Goal: Information Seeking & Learning: Learn about a topic

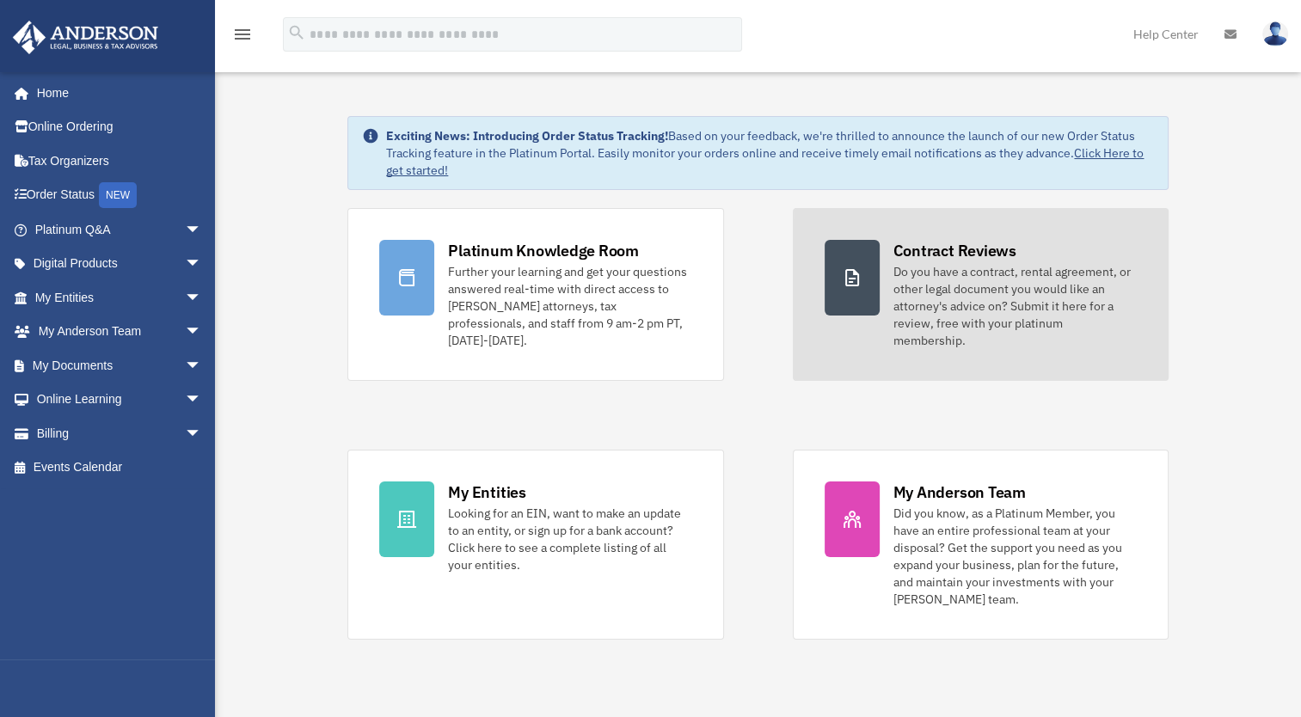
click at [935, 322] on div "Do you have a contract, rental agreement, or other legal document you would lik…" at bounding box center [1014, 306] width 243 height 86
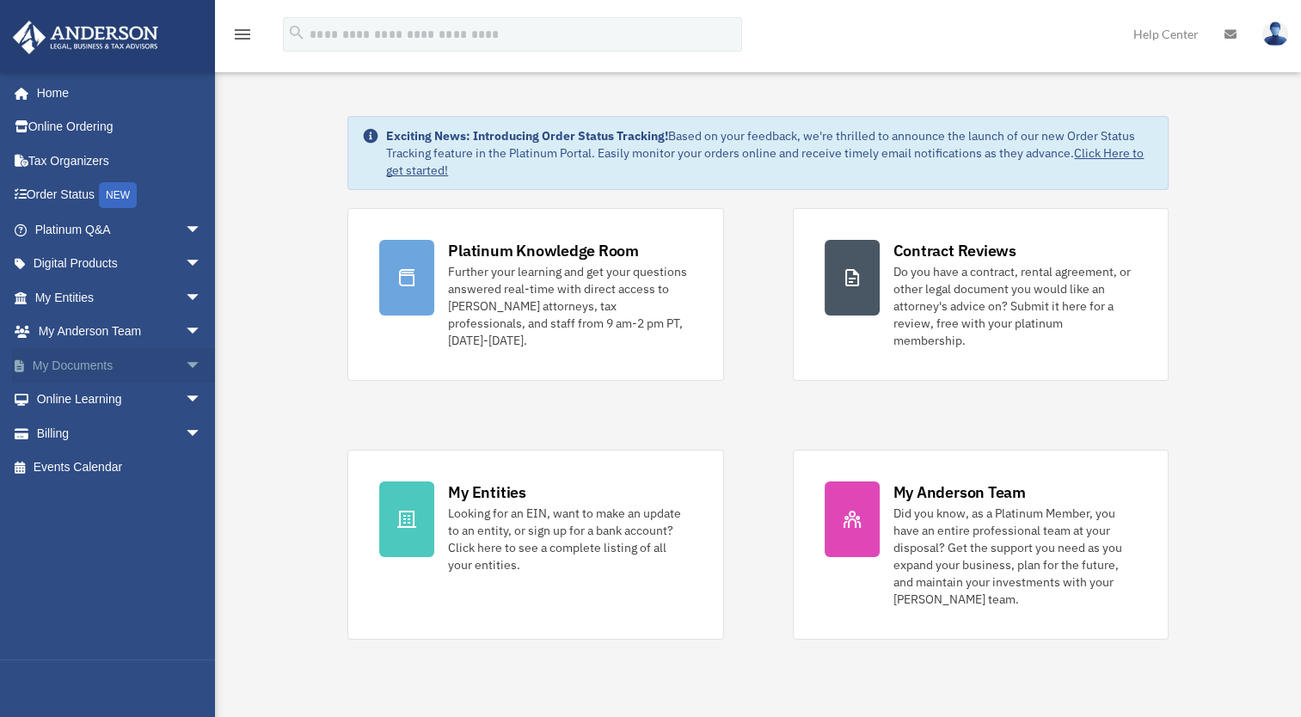
click at [185, 363] on span "arrow_drop_down" at bounding box center [202, 365] width 34 height 35
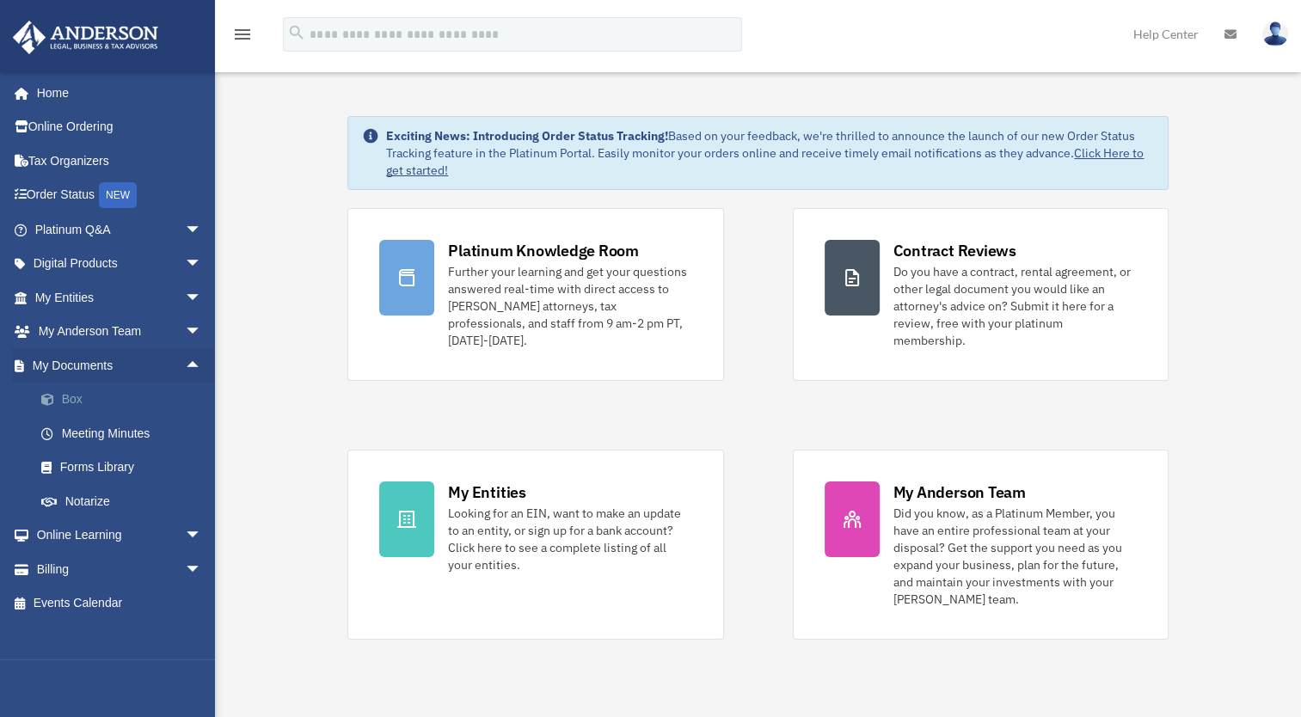
click at [76, 395] on link "Box" at bounding box center [126, 400] width 204 height 34
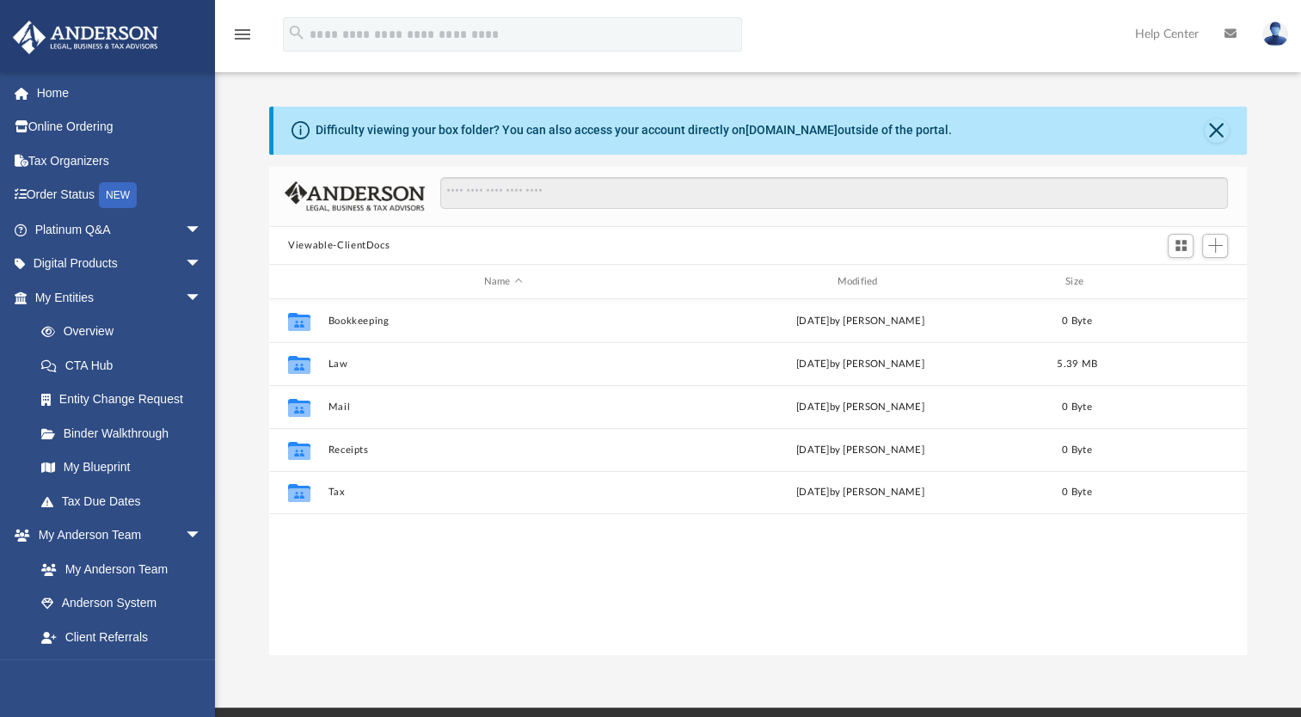
scroll to position [377, 963]
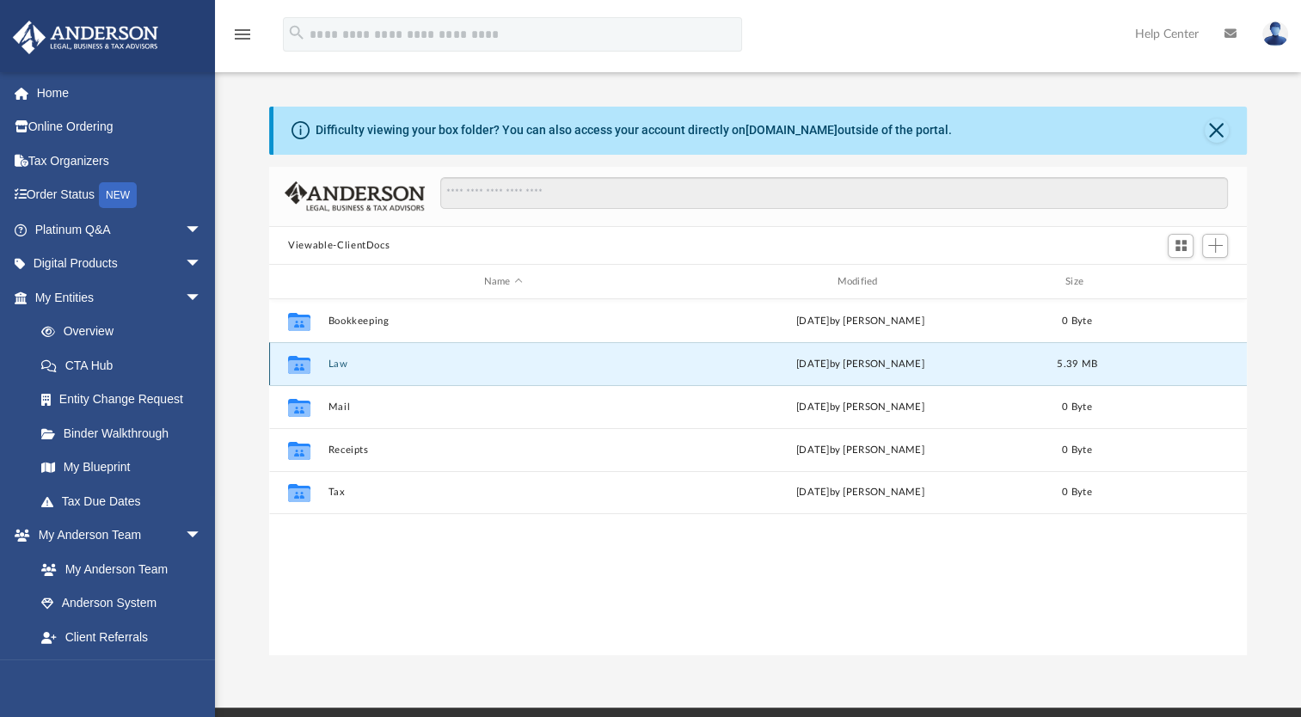
click at [338, 363] on button "Law" at bounding box center [503, 364] width 350 height 11
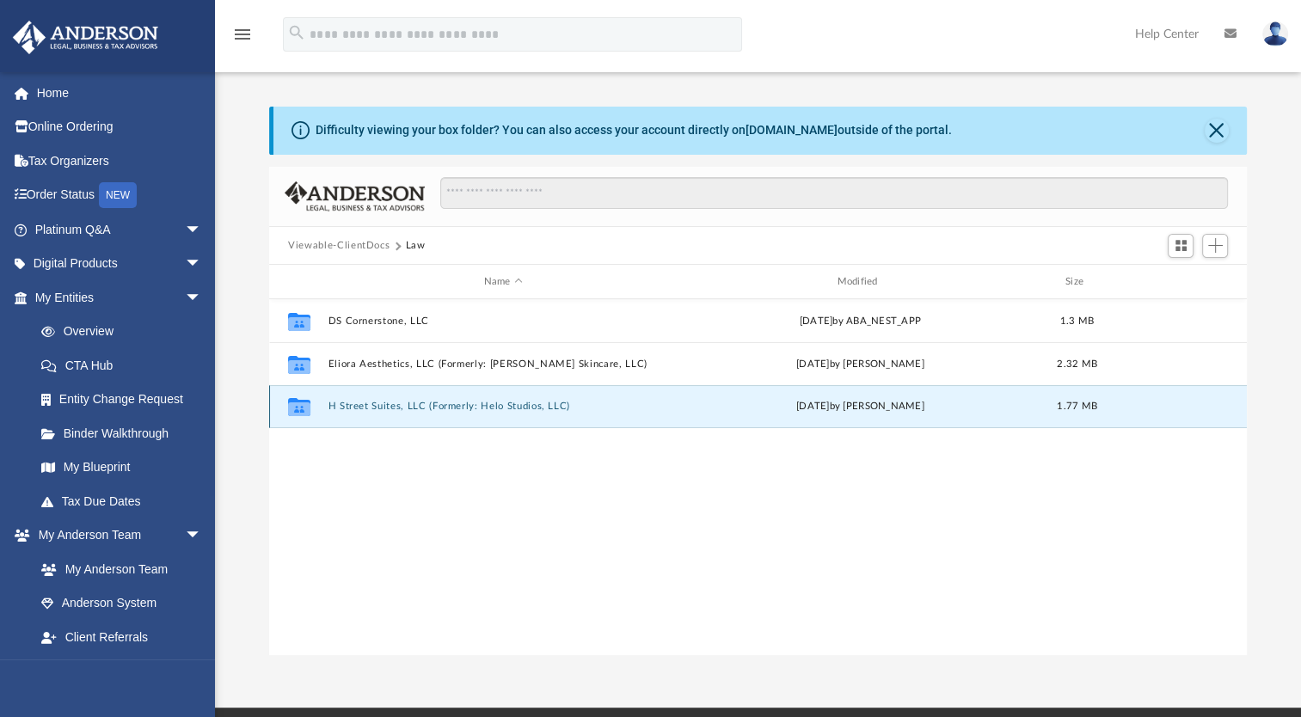
click at [339, 404] on button "H Street Suites, LLC (Formerly: Helo Studios, LLC)" at bounding box center [503, 406] width 350 height 11
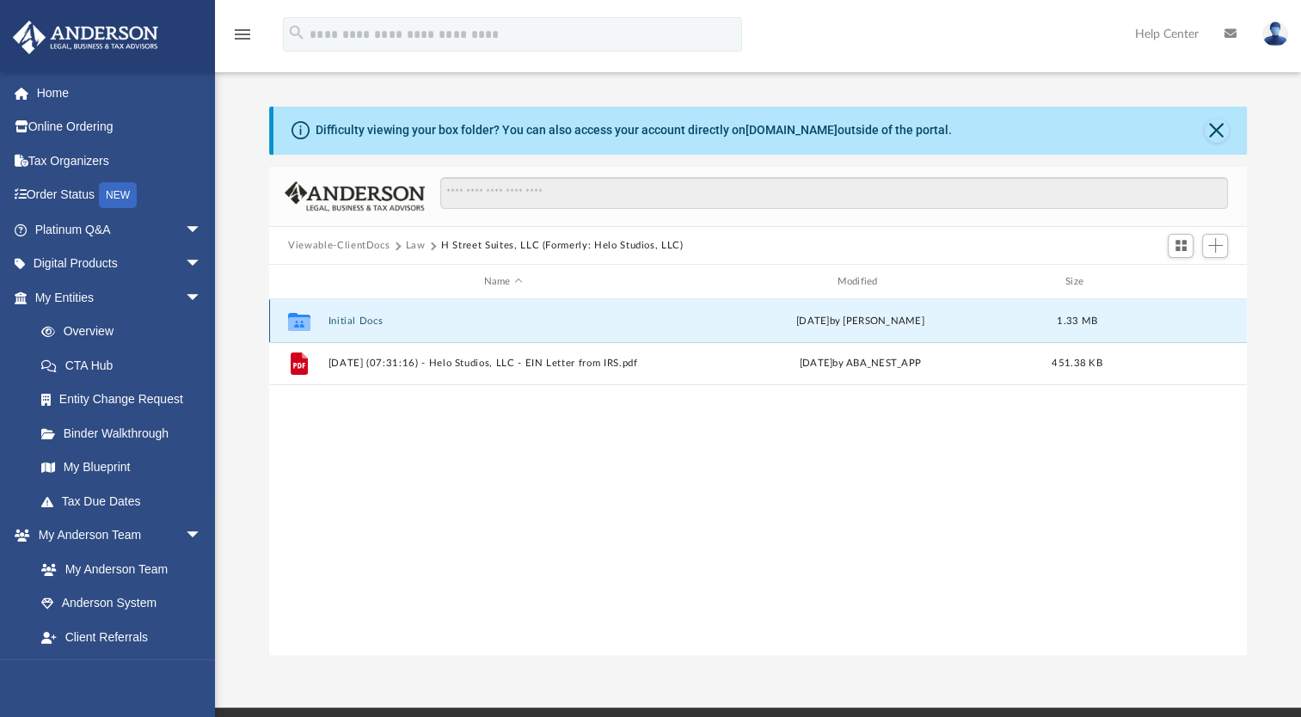
click at [349, 318] on button "Initial Docs" at bounding box center [503, 321] width 350 height 11
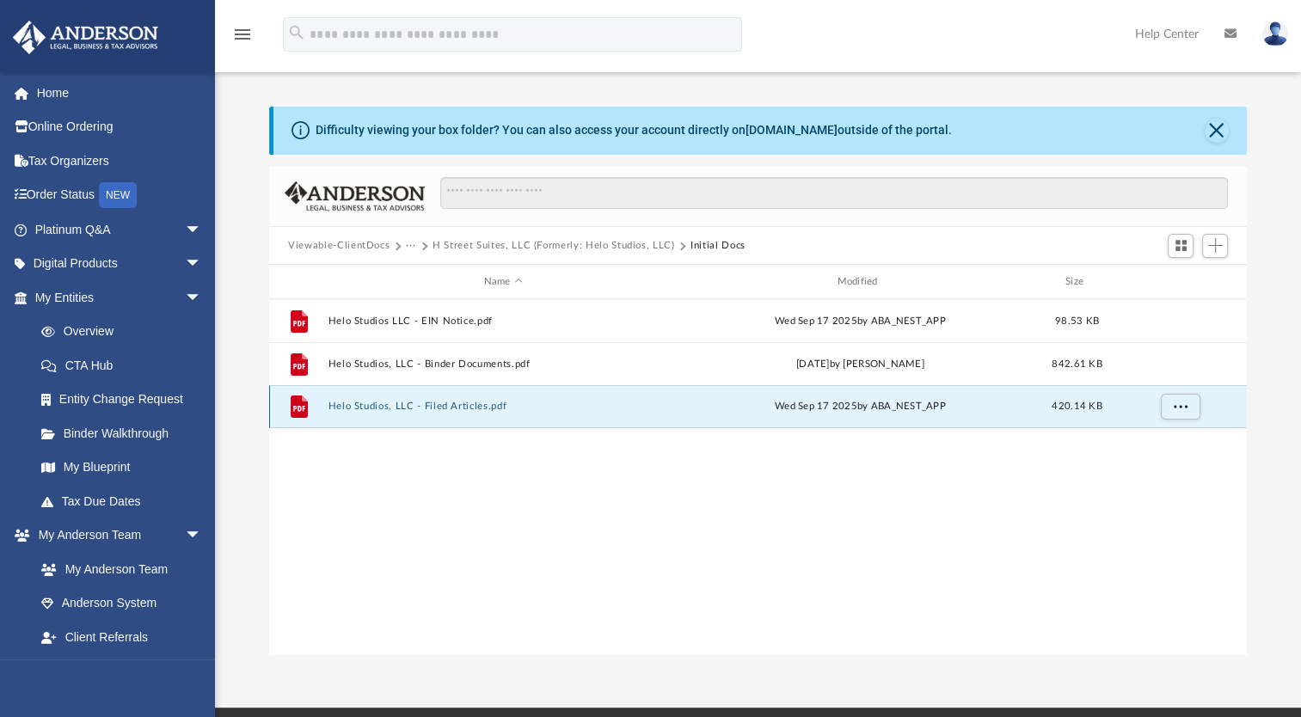
click at [382, 403] on button "Helo Studios, LLC - Filed Articles.pdf" at bounding box center [503, 406] width 350 height 11
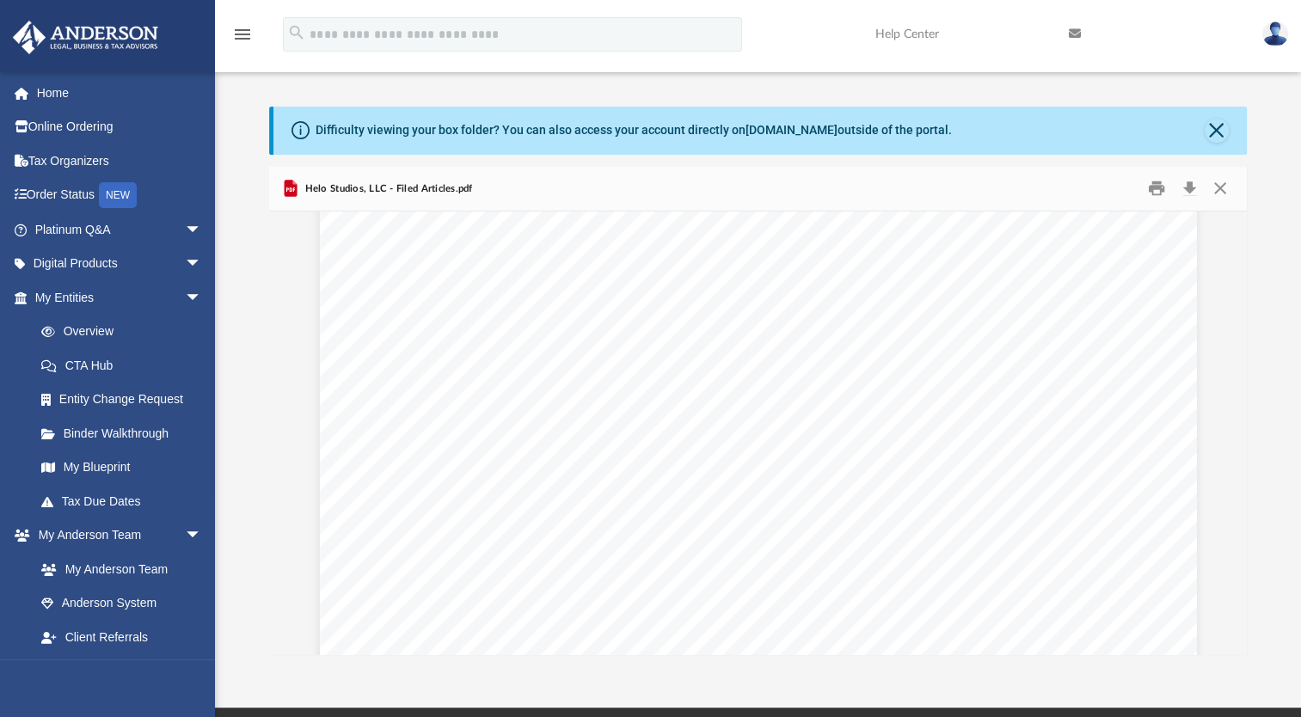
scroll to position [4199, 0]
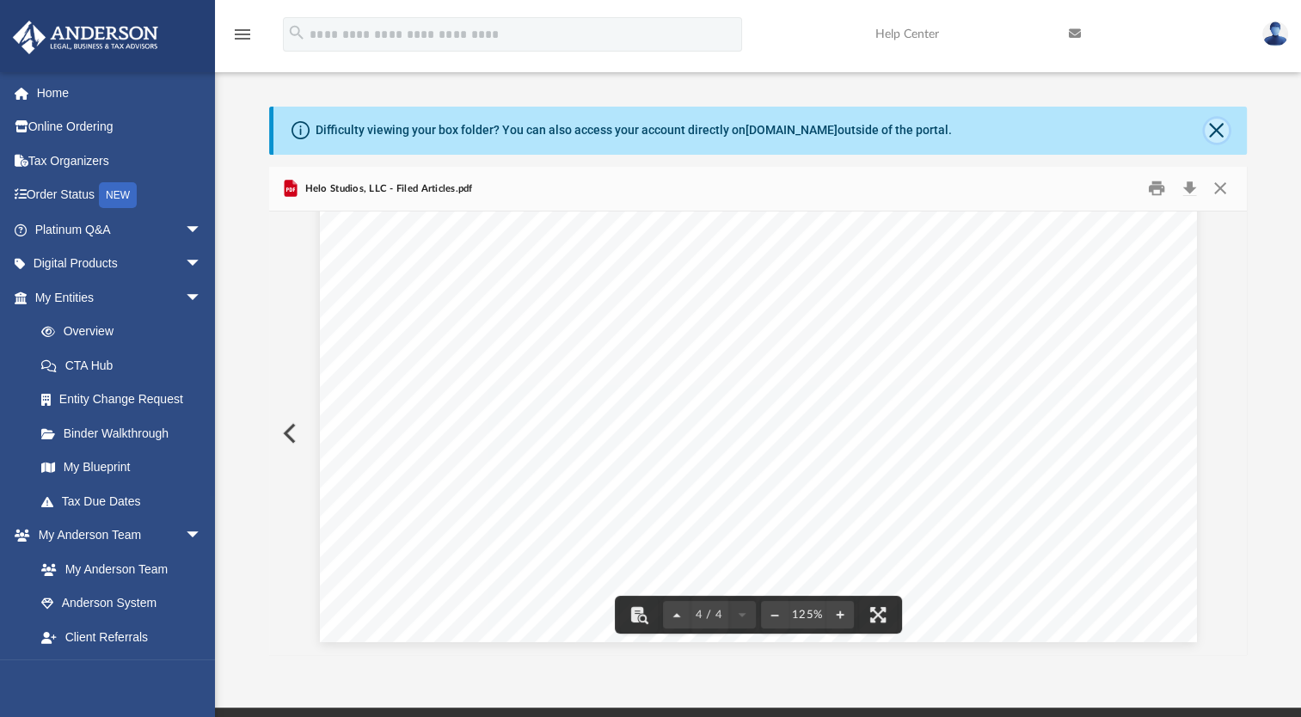
click at [1211, 126] on button "Close" at bounding box center [1217, 131] width 24 height 24
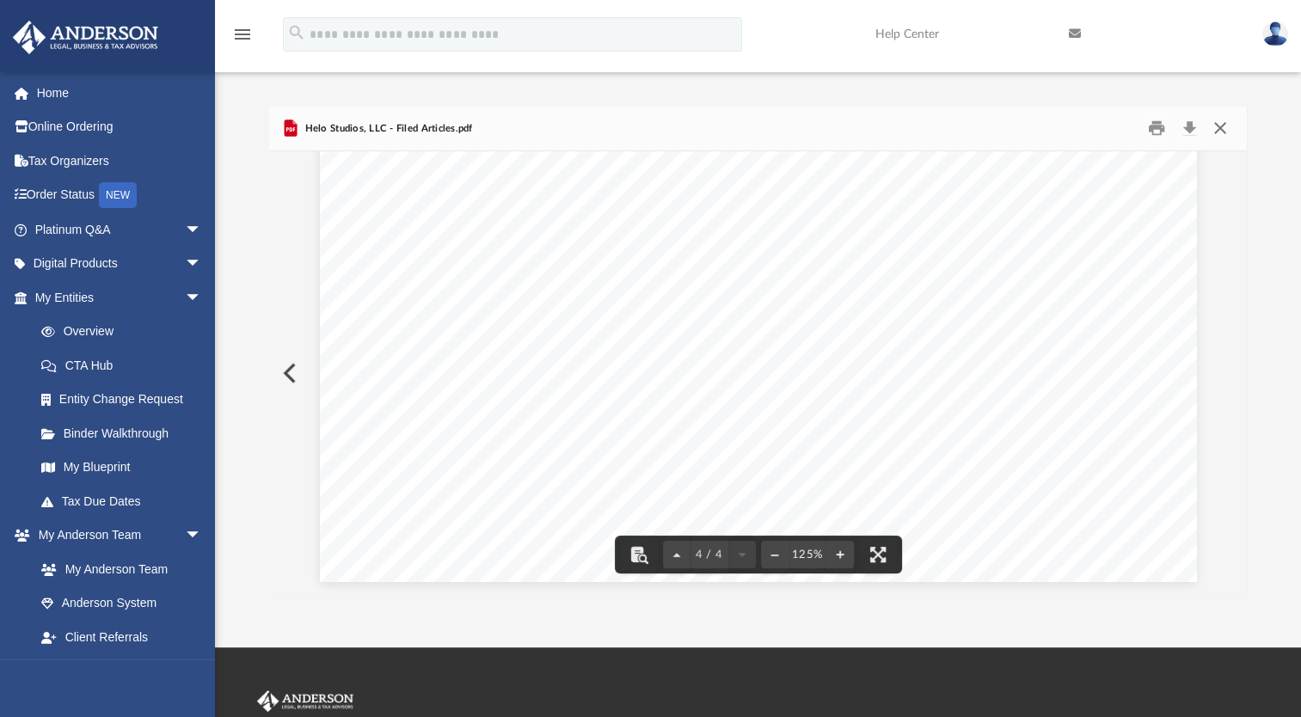
click at [1214, 127] on button "Close" at bounding box center [1219, 128] width 31 height 27
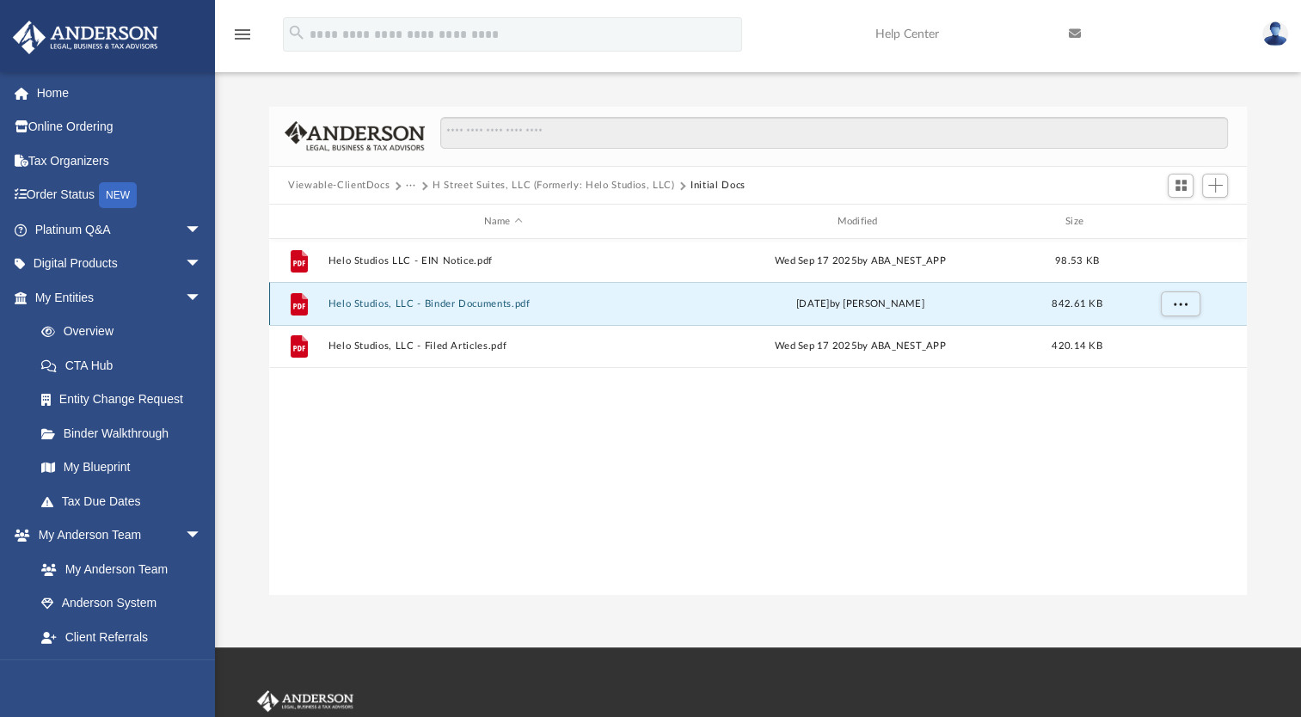
click at [380, 300] on button "Helo Studios, LLC - Binder Documents.pdf" at bounding box center [503, 303] width 350 height 11
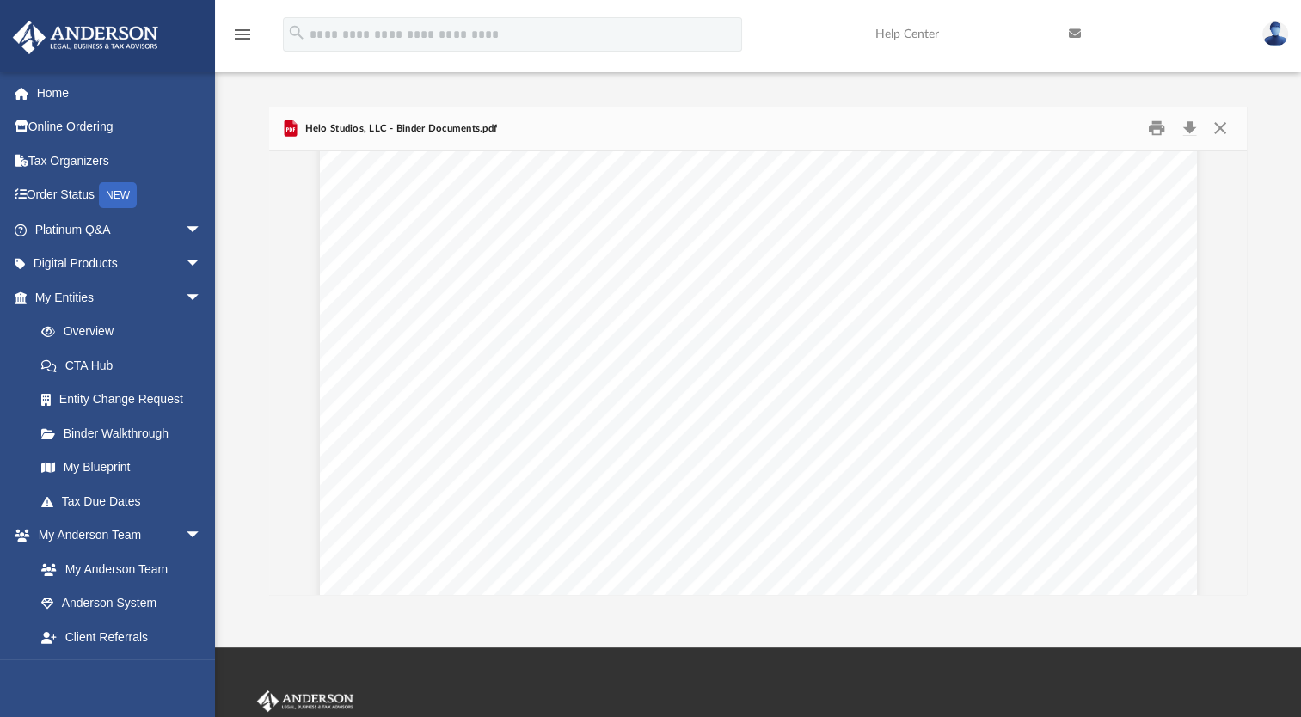
scroll to position [1533, 0]
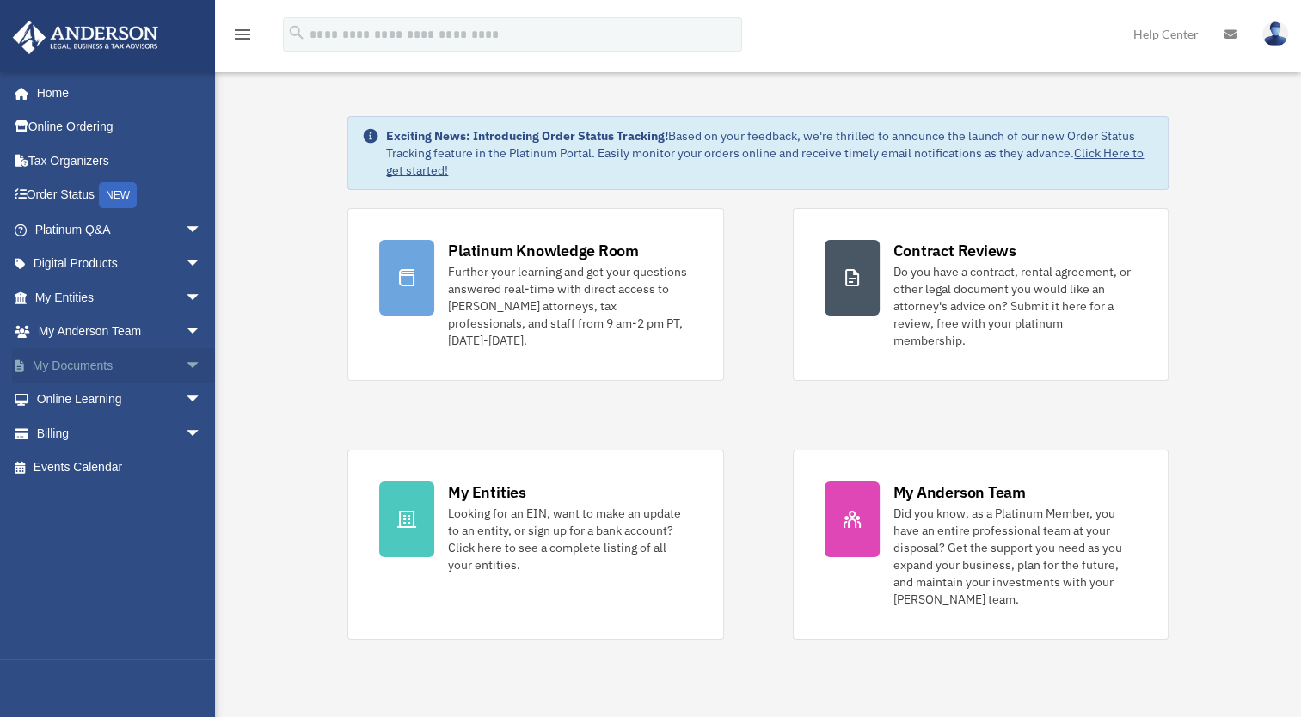
click at [81, 362] on link "My Documents arrow_drop_down" at bounding box center [120, 365] width 216 height 34
click at [185, 362] on span "arrow_drop_down" at bounding box center [202, 365] width 34 height 35
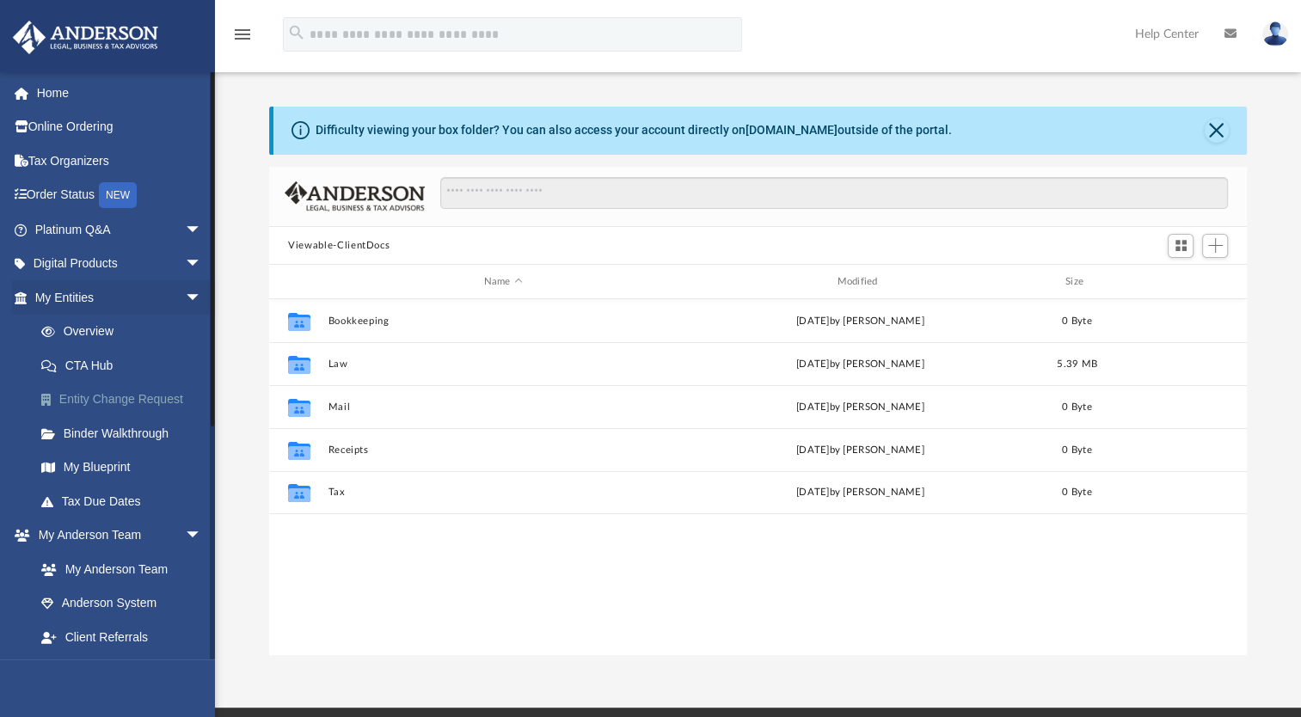
scroll to position [377, 963]
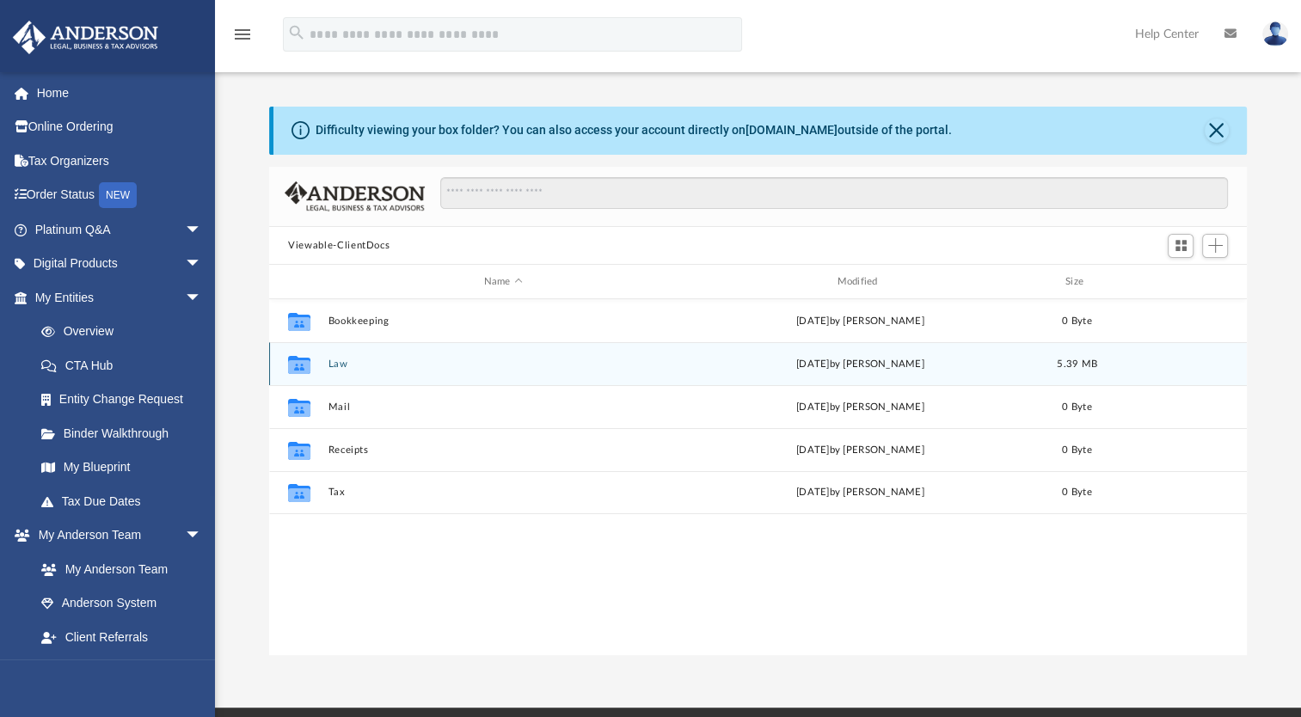
click at [336, 362] on button "Law" at bounding box center [503, 364] width 350 height 11
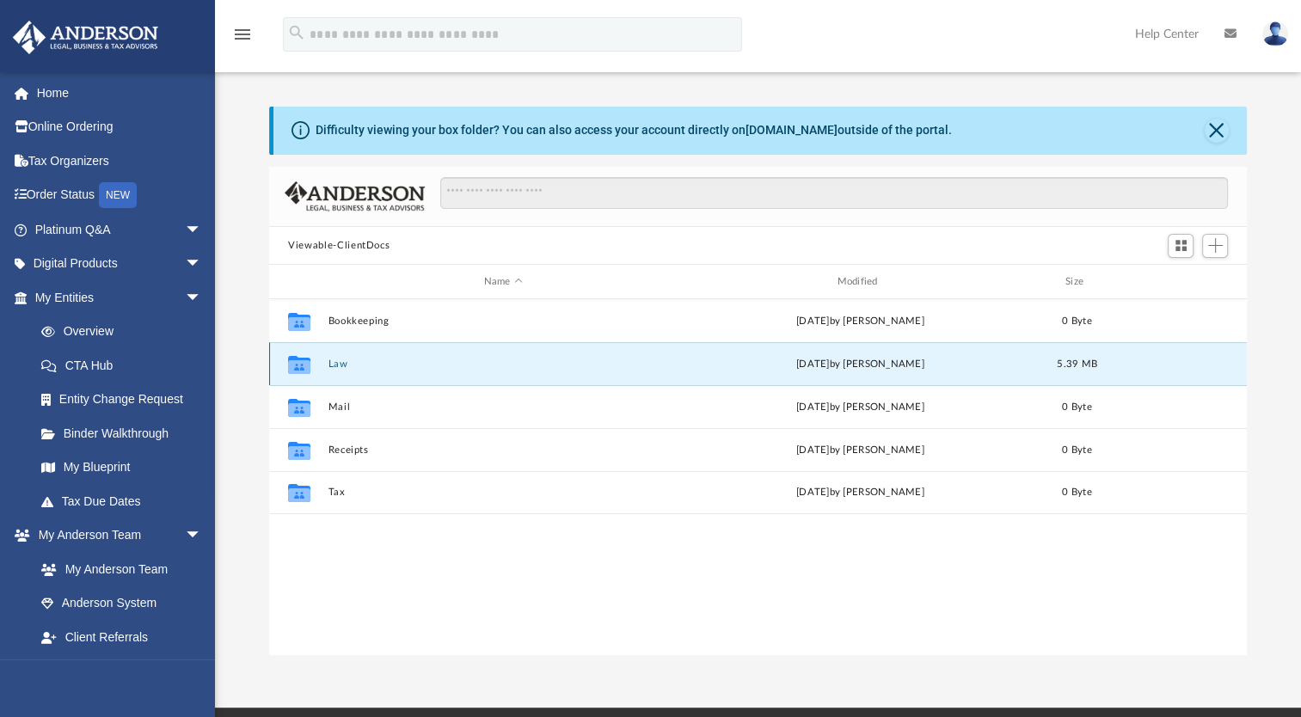
click at [336, 362] on button "Law" at bounding box center [503, 364] width 350 height 11
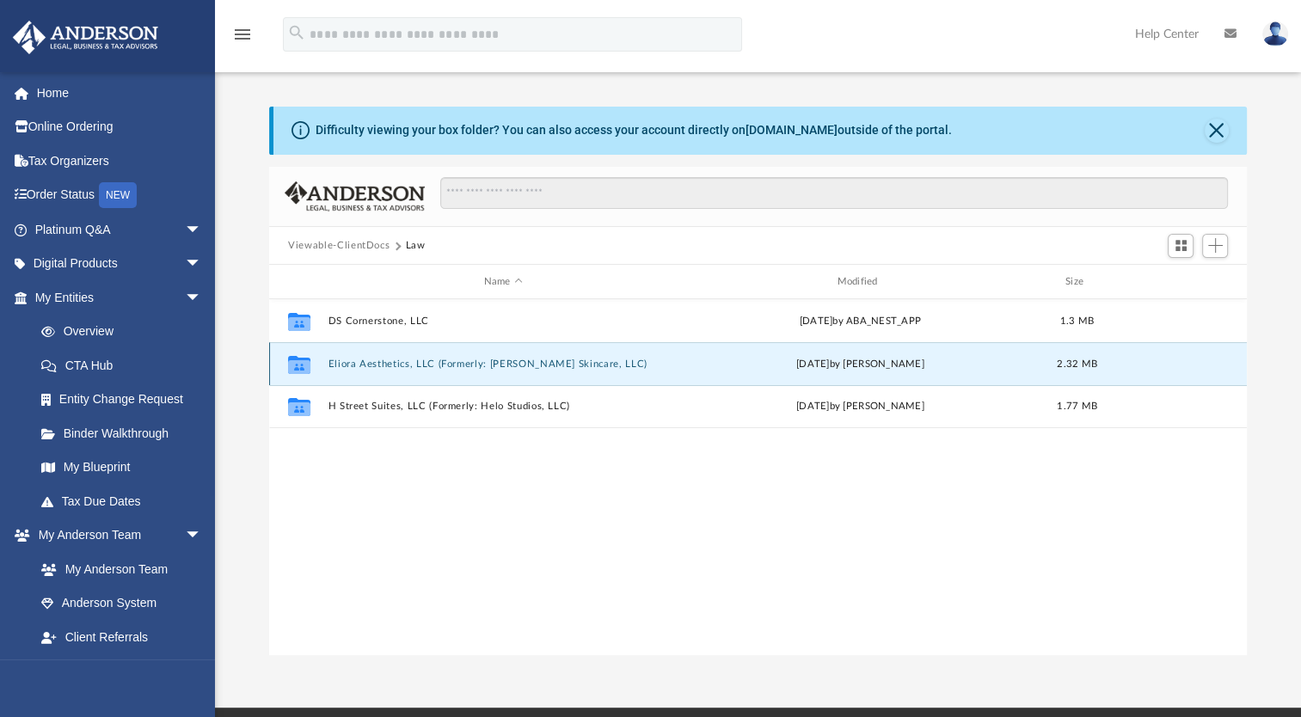
click at [405, 361] on button "Eliora Aesthetics, LLC (Formerly: Heidi Skincare, LLC)" at bounding box center [503, 364] width 350 height 11
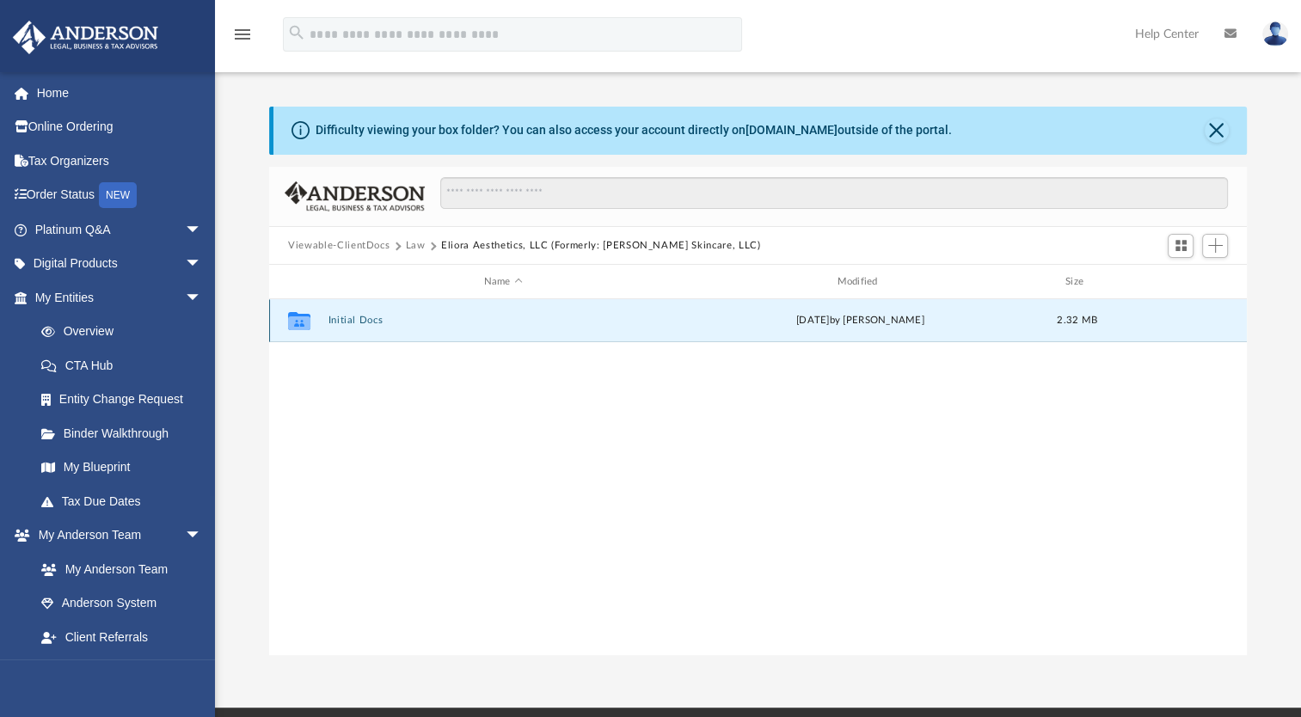
click at [358, 322] on button "Initial Docs" at bounding box center [503, 320] width 350 height 11
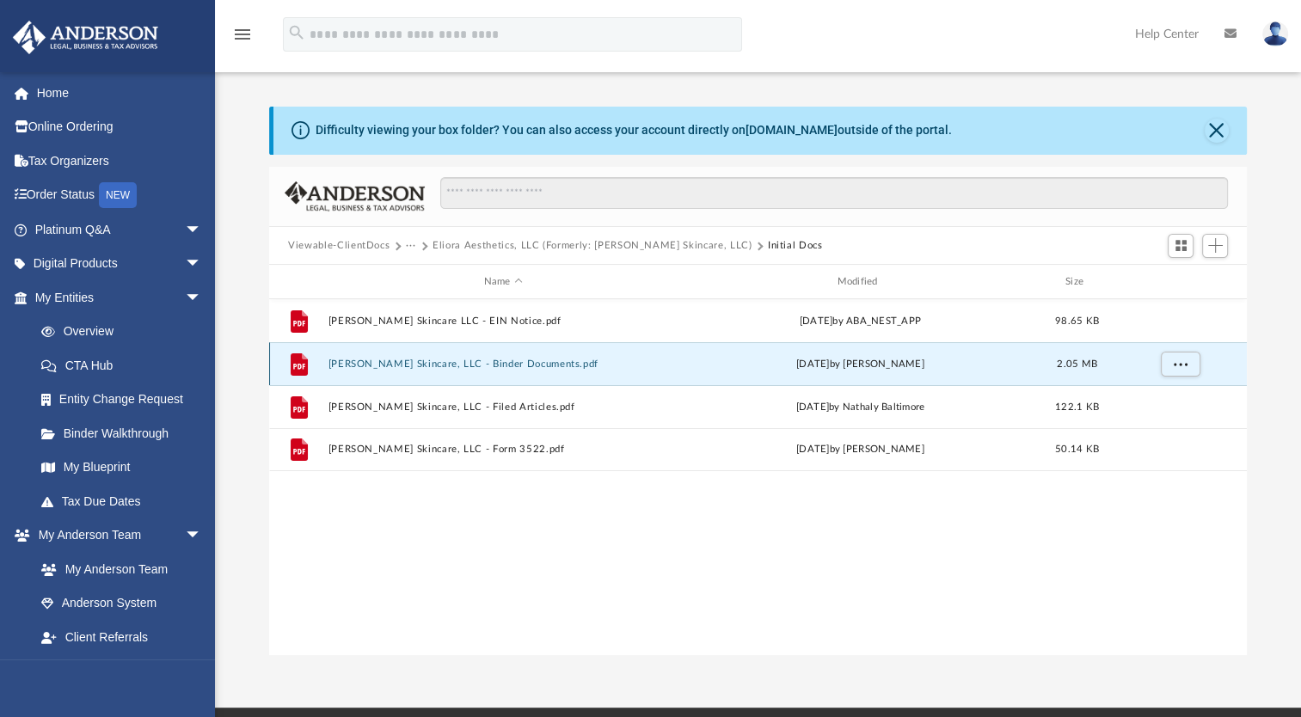
click at [355, 362] on button "Heidi Skincare, LLC - Binder Documents.pdf" at bounding box center [503, 364] width 350 height 11
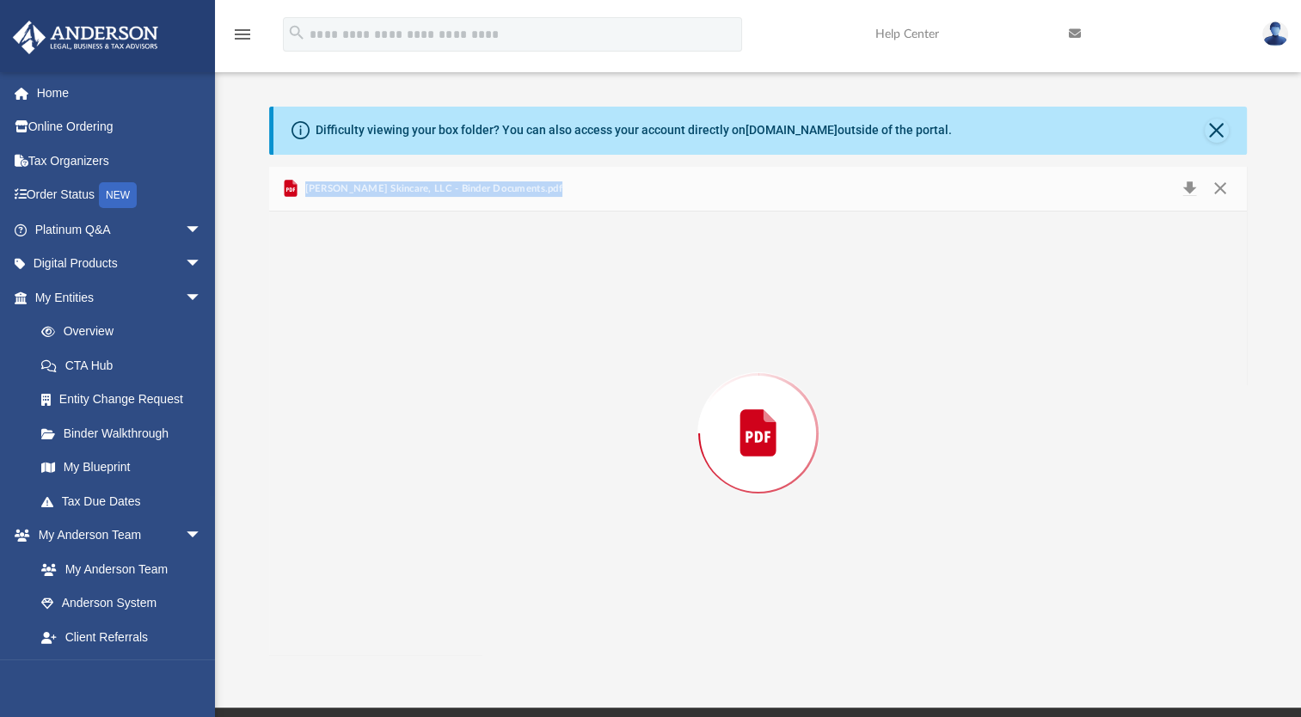
click at [355, 362] on div "Preview" at bounding box center [758, 434] width 978 height 444
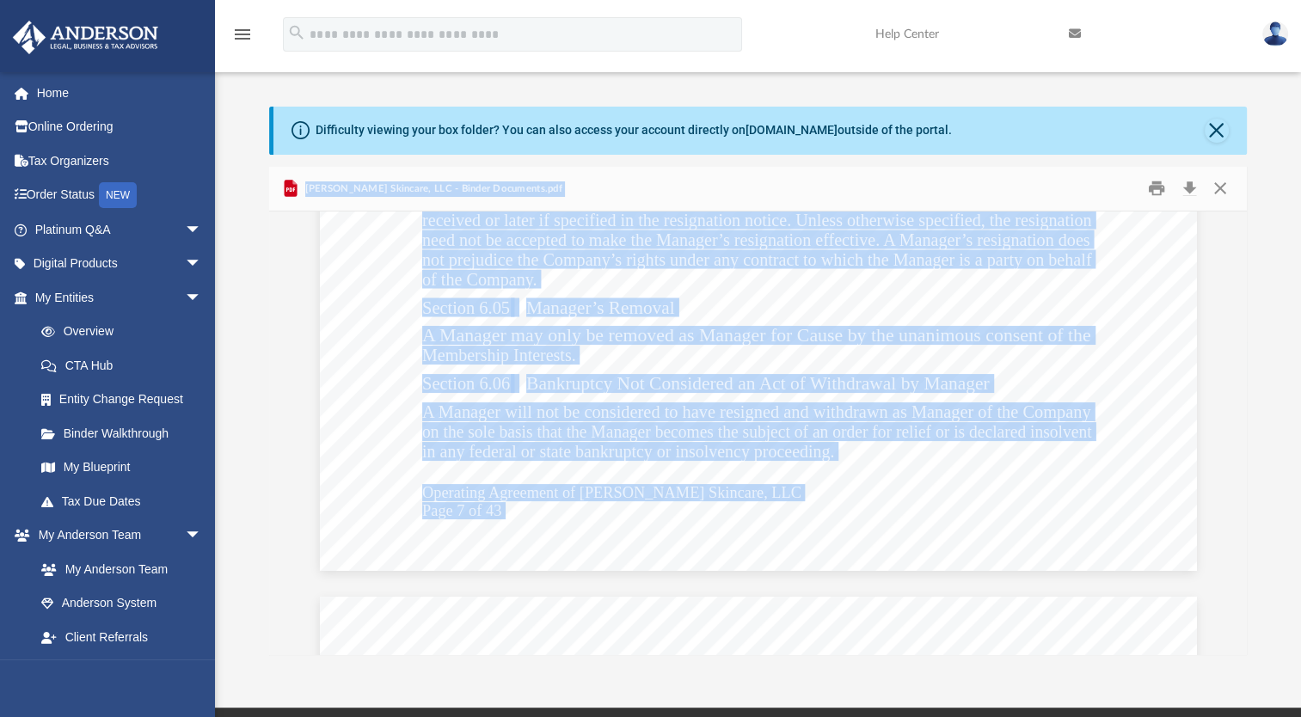
scroll to position [22845, 0]
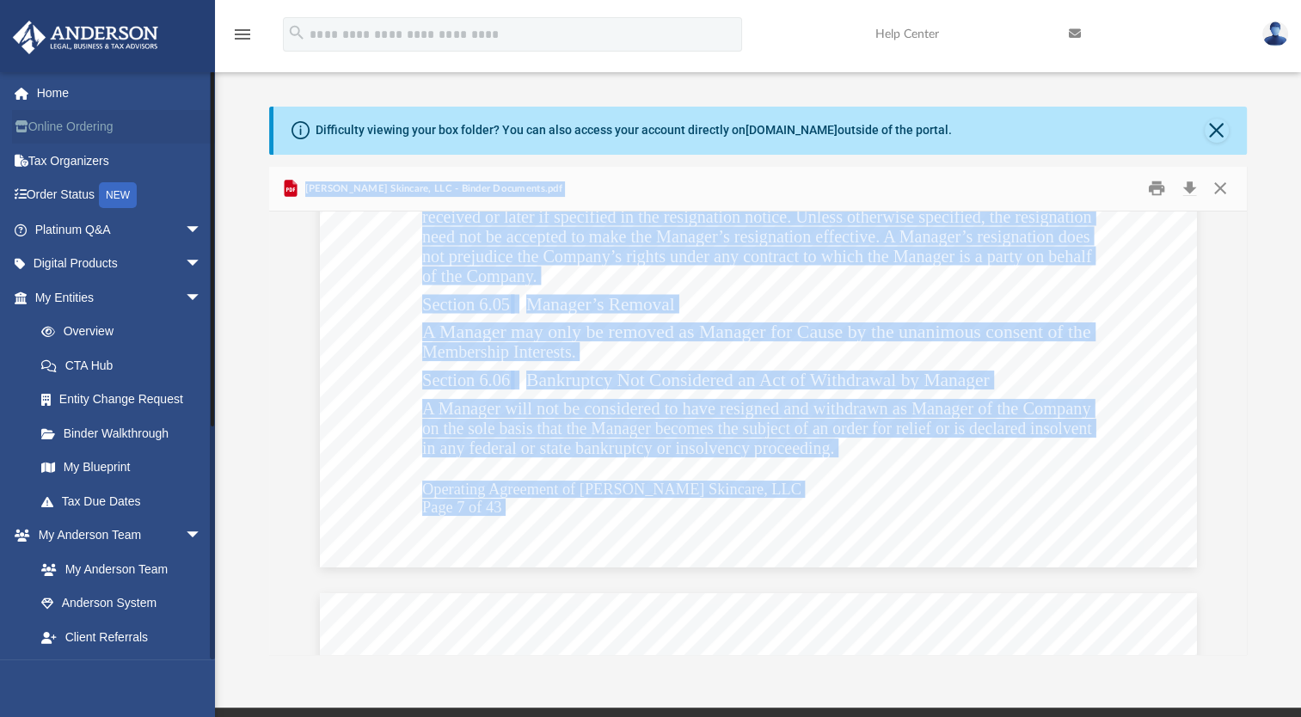
click at [66, 131] on link "Online Ordering" at bounding box center [120, 127] width 216 height 34
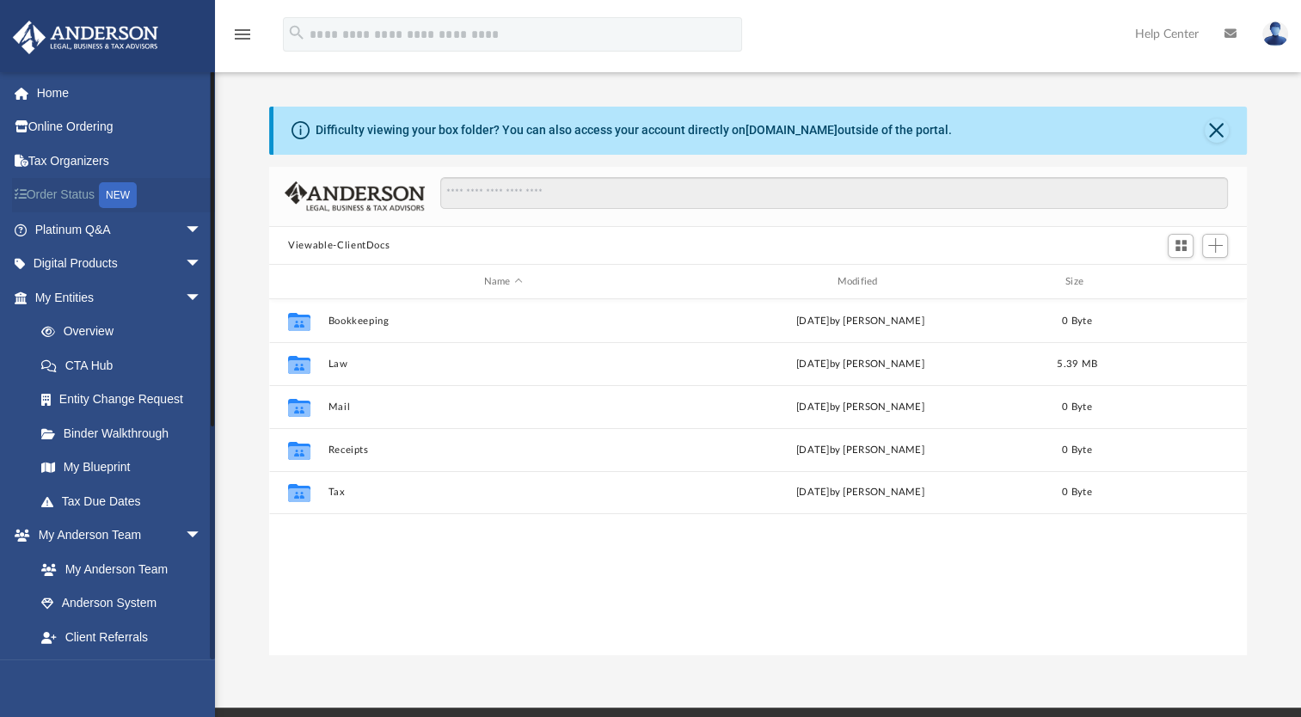
scroll to position [377, 963]
click at [88, 329] on link "Overview" at bounding box center [126, 332] width 204 height 34
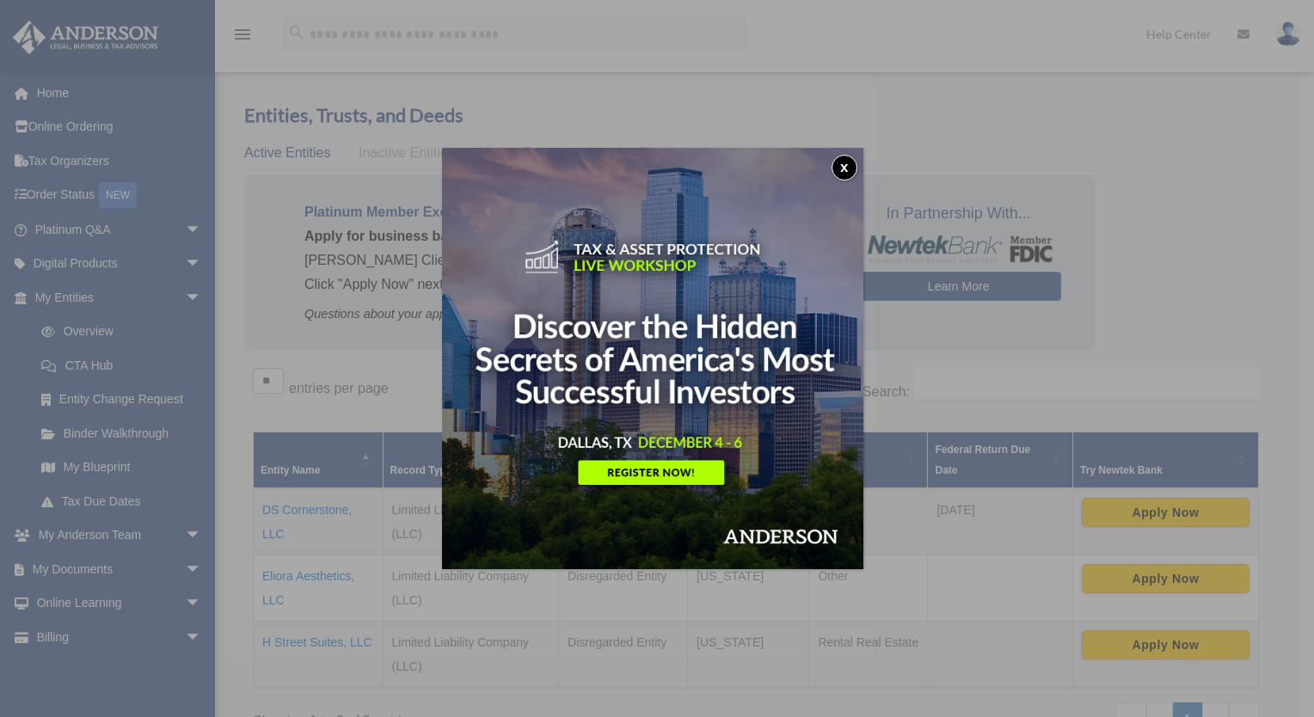
click at [850, 161] on button "x" at bounding box center [844, 168] width 26 height 26
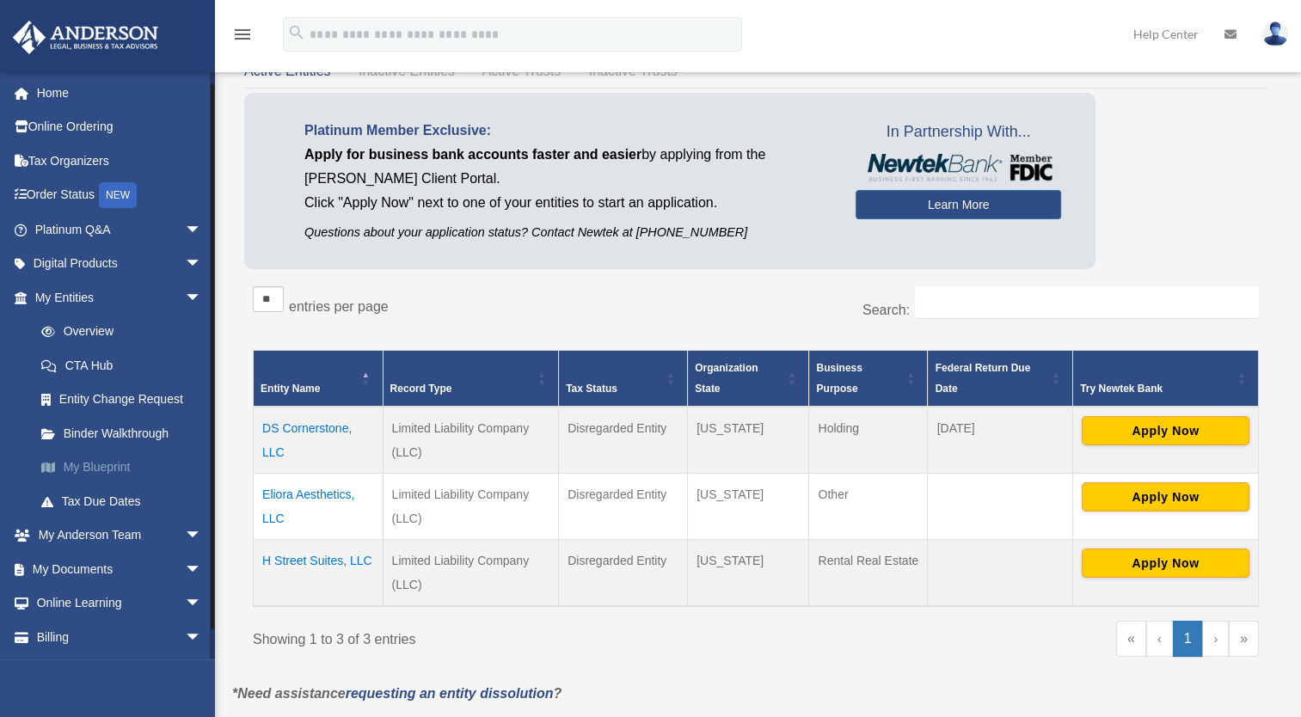
scroll to position [32, 0]
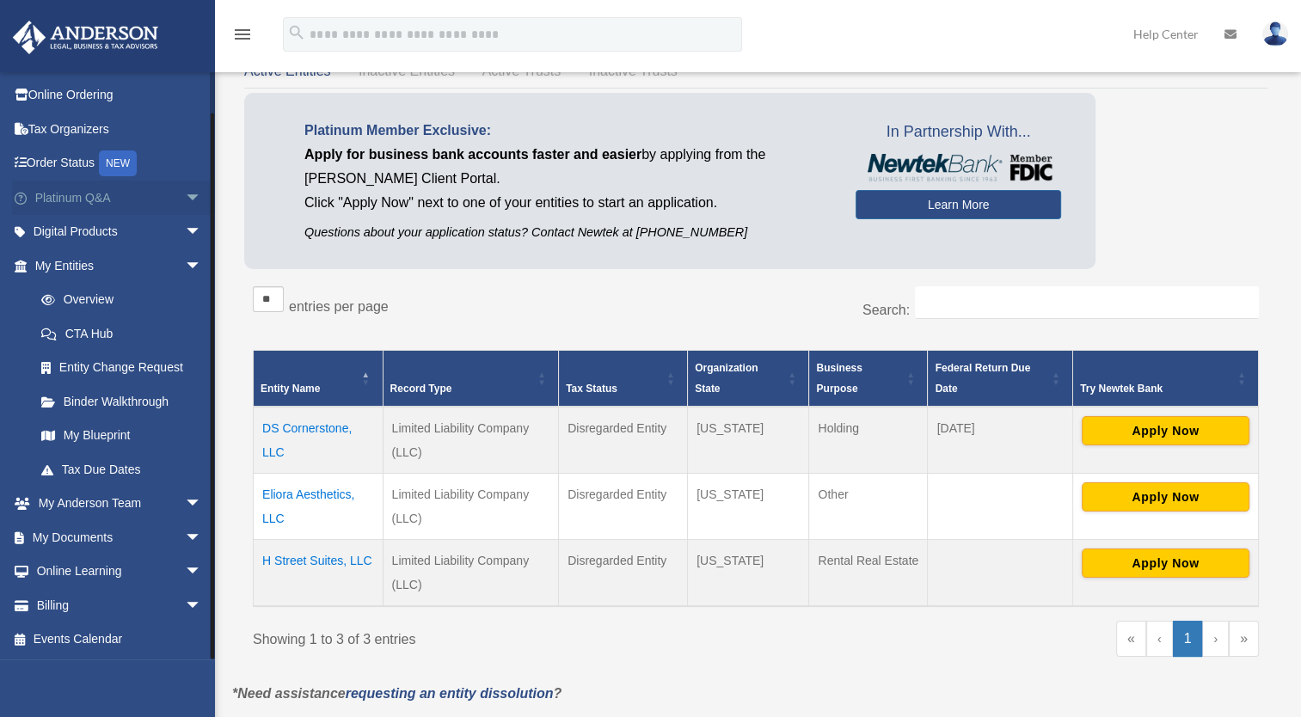
click at [68, 191] on link "Platinum Q&A arrow_drop_down" at bounding box center [120, 198] width 216 height 34
click at [185, 193] on span "arrow_drop_down" at bounding box center [202, 198] width 34 height 35
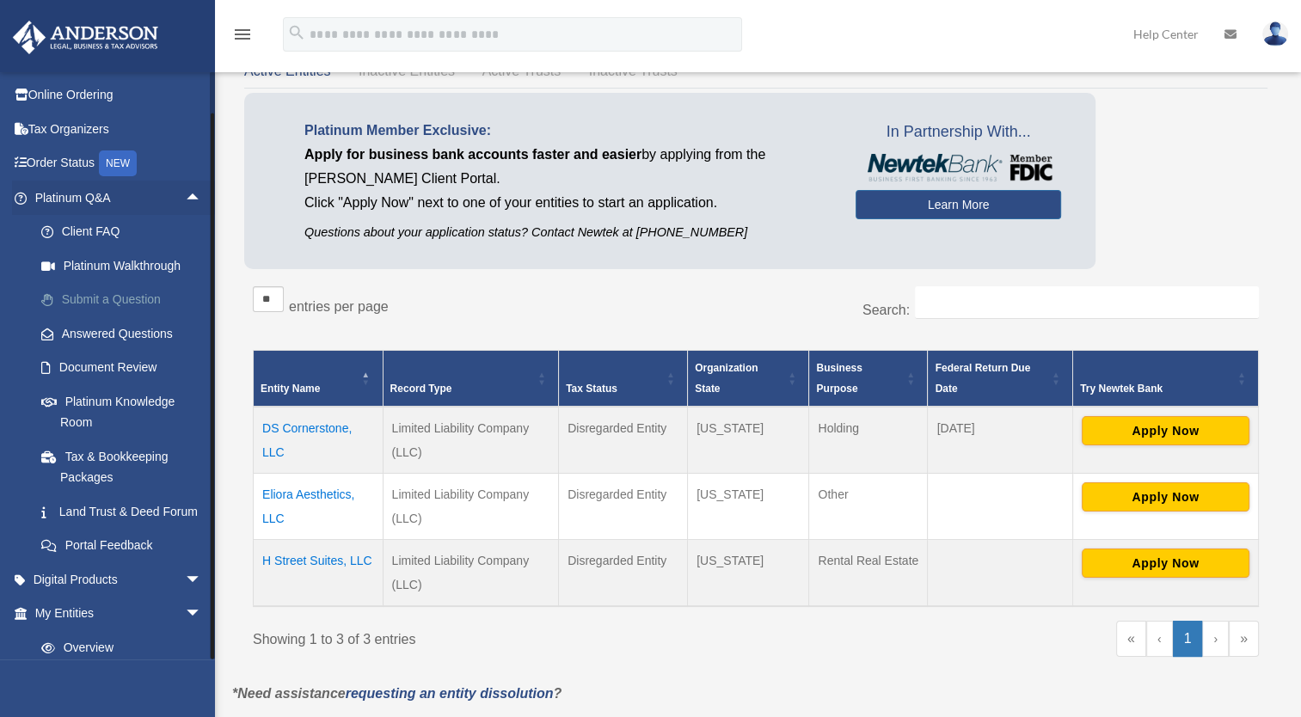
click at [81, 291] on link "Submit a Question" at bounding box center [126, 300] width 204 height 34
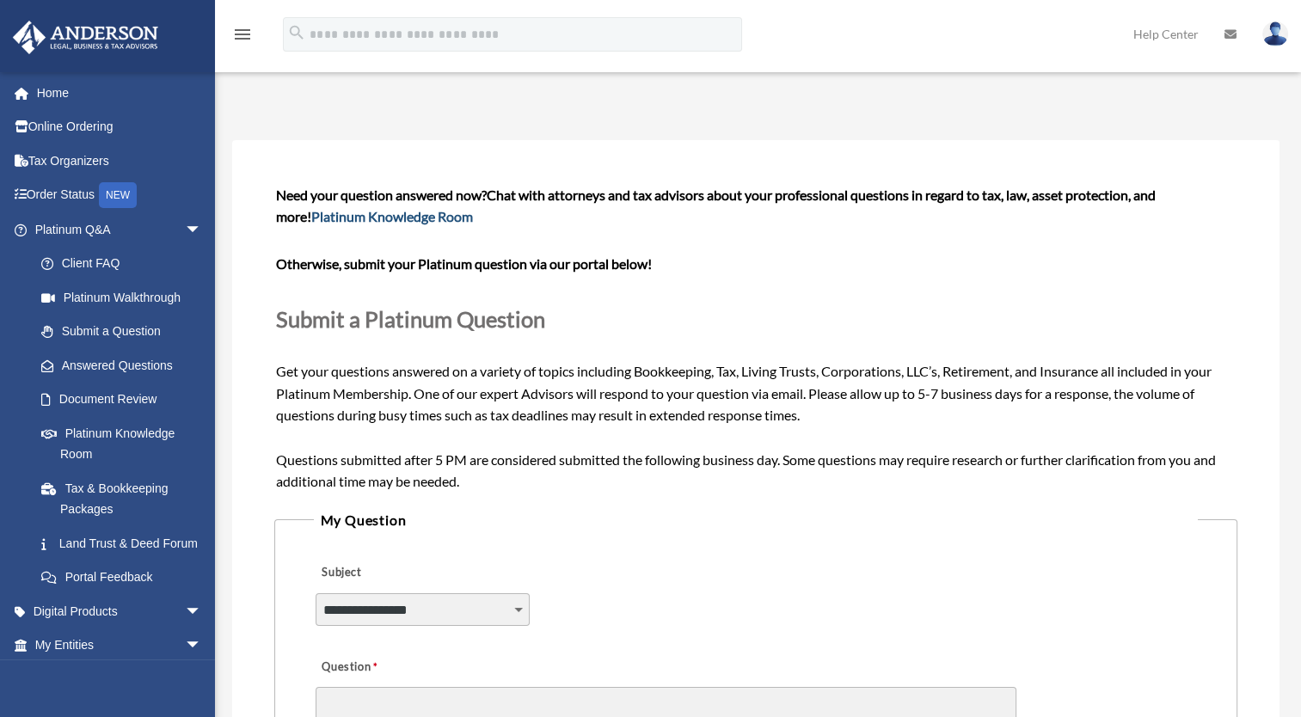
click at [323, 215] on link "Platinum Knowledge Room" at bounding box center [392, 216] width 162 height 16
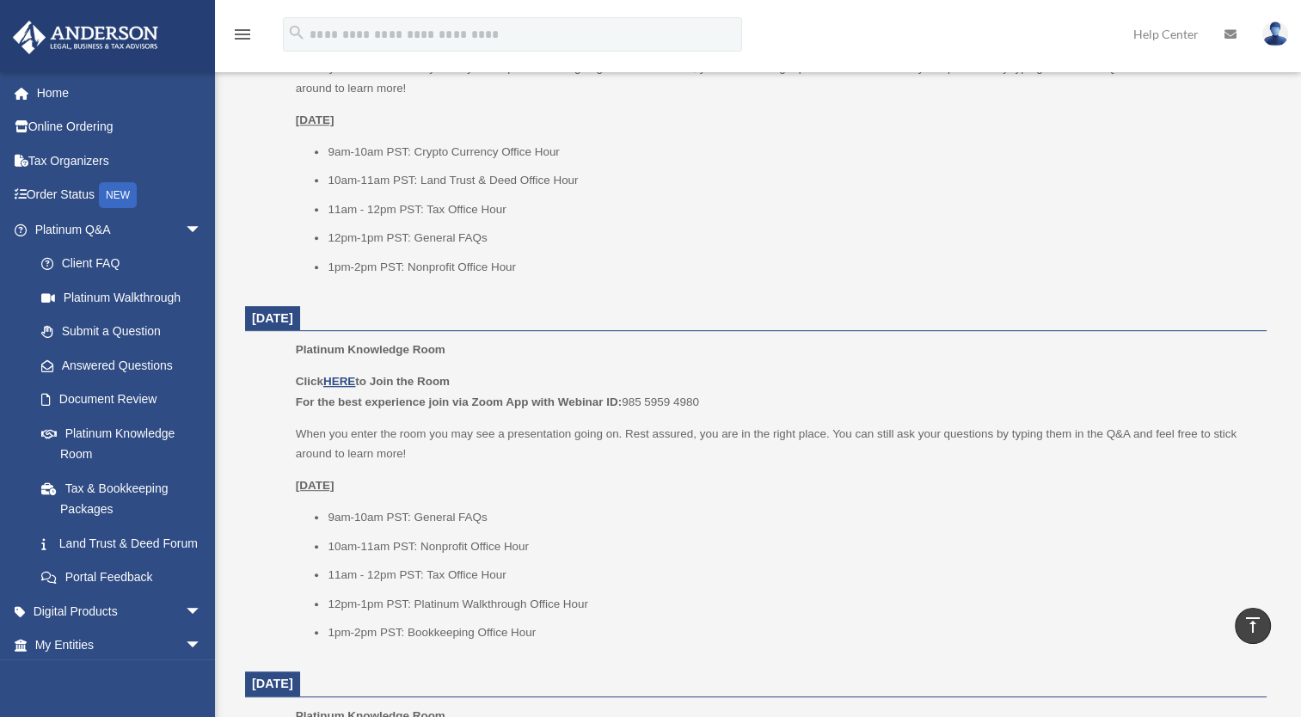
scroll to position [906, 0]
